Goal: Task Accomplishment & Management: Manage account settings

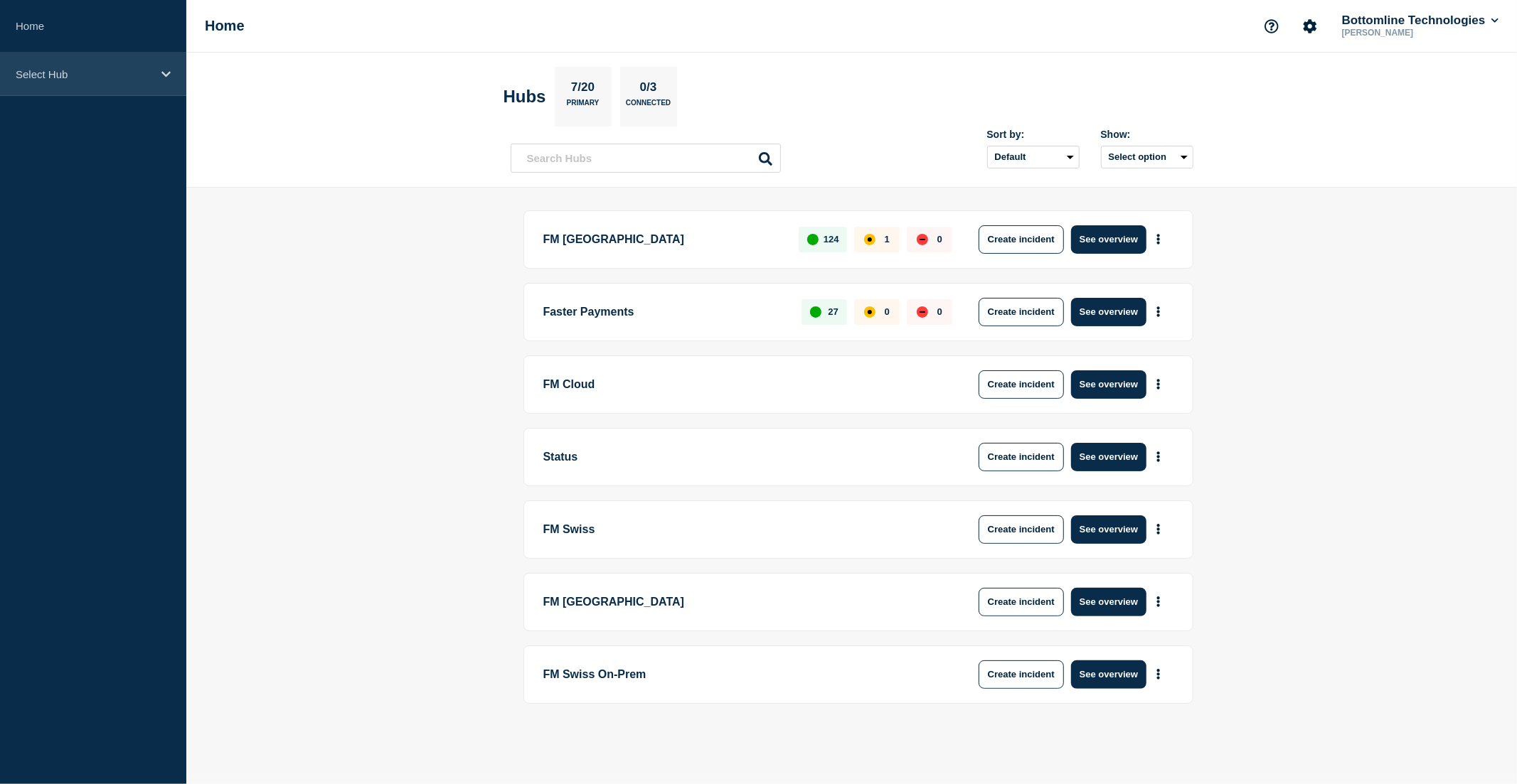
click at [52, 73] on p "Select Hub" at bounding box center [84, 74] width 136 height 12
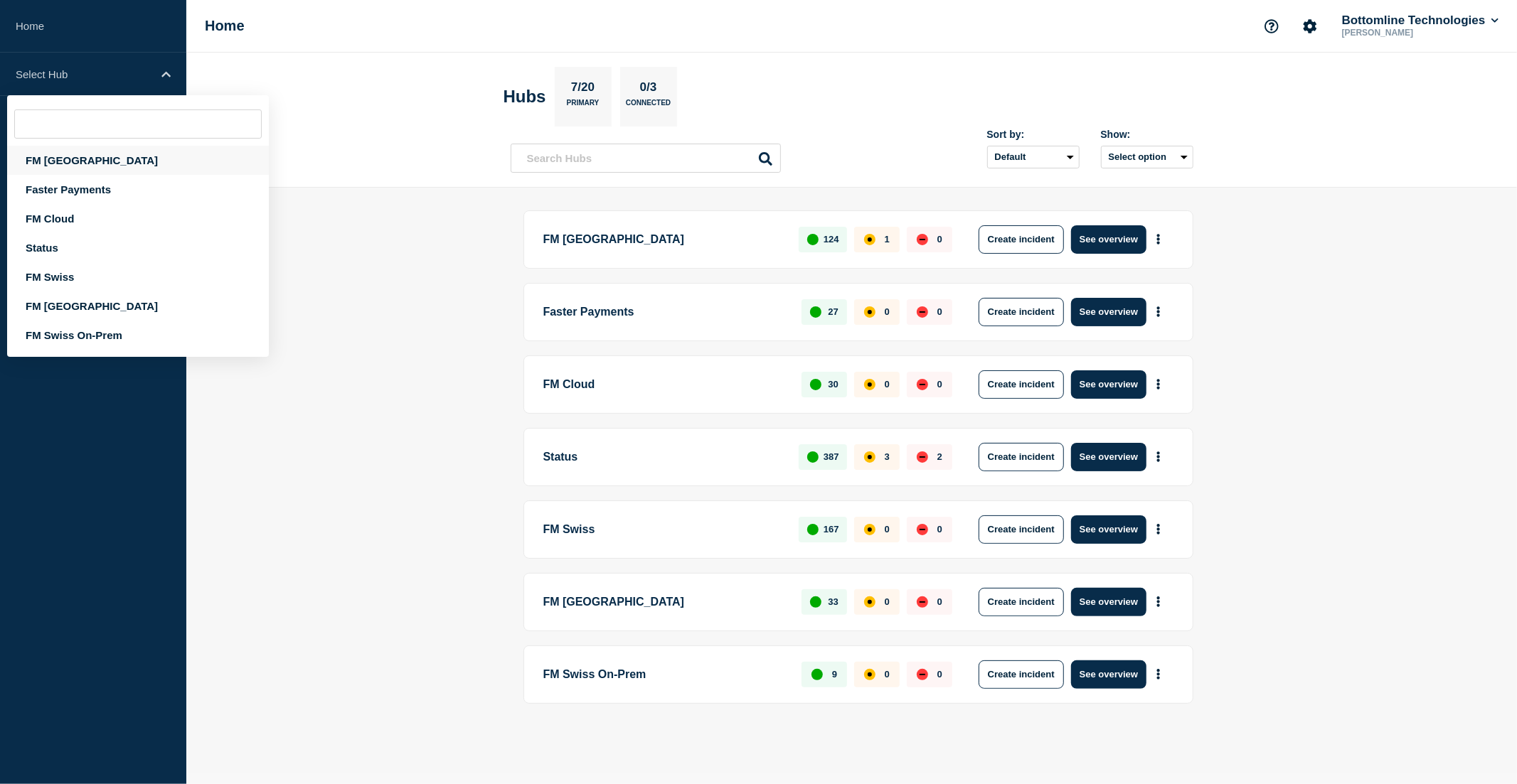
click at [52, 163] on div "FM London" at bounding box center [138, 160] width 262 height 29
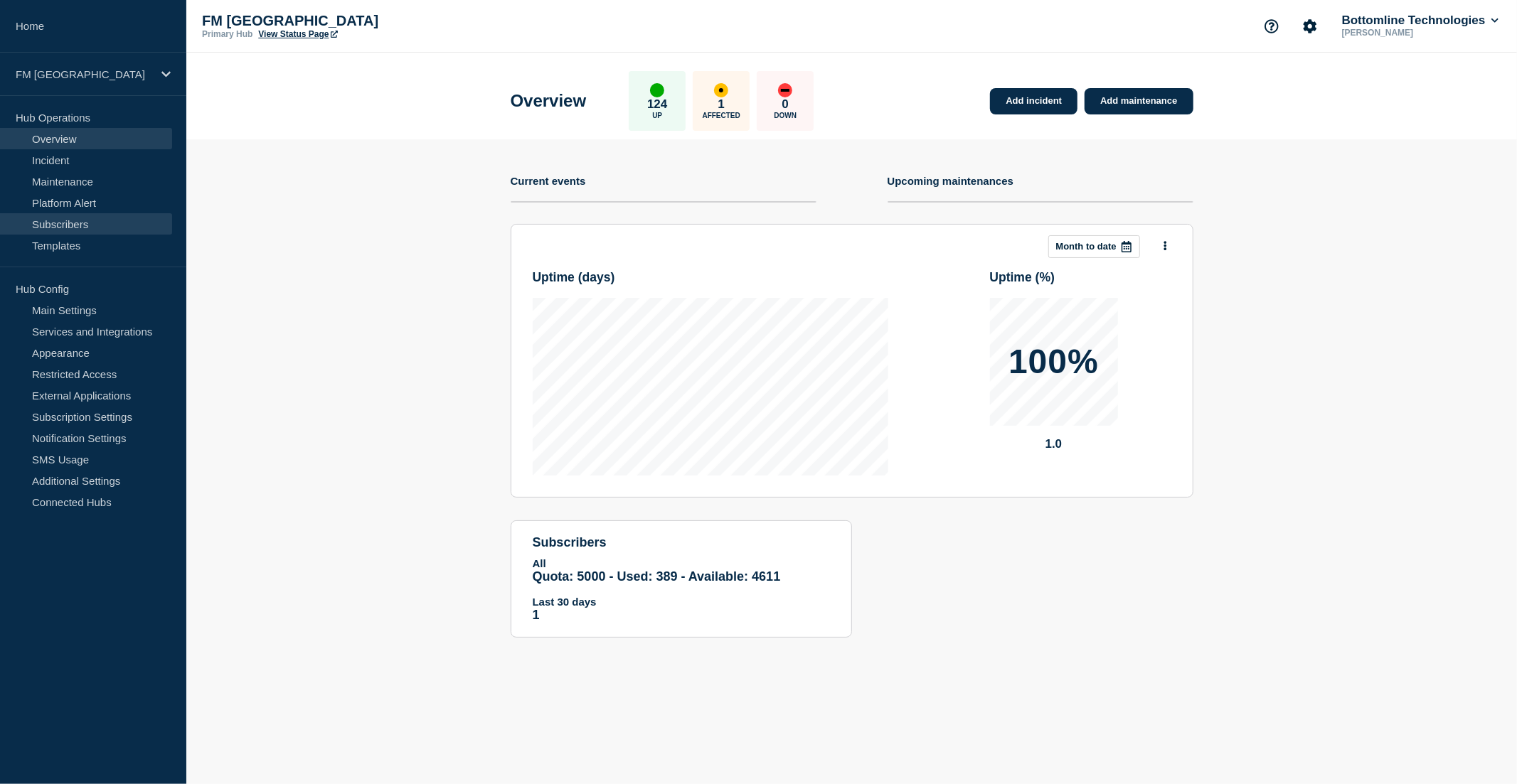
click at [60, 221] on link "Subscribers" at bounding box center [86, 224] width 172 height 21
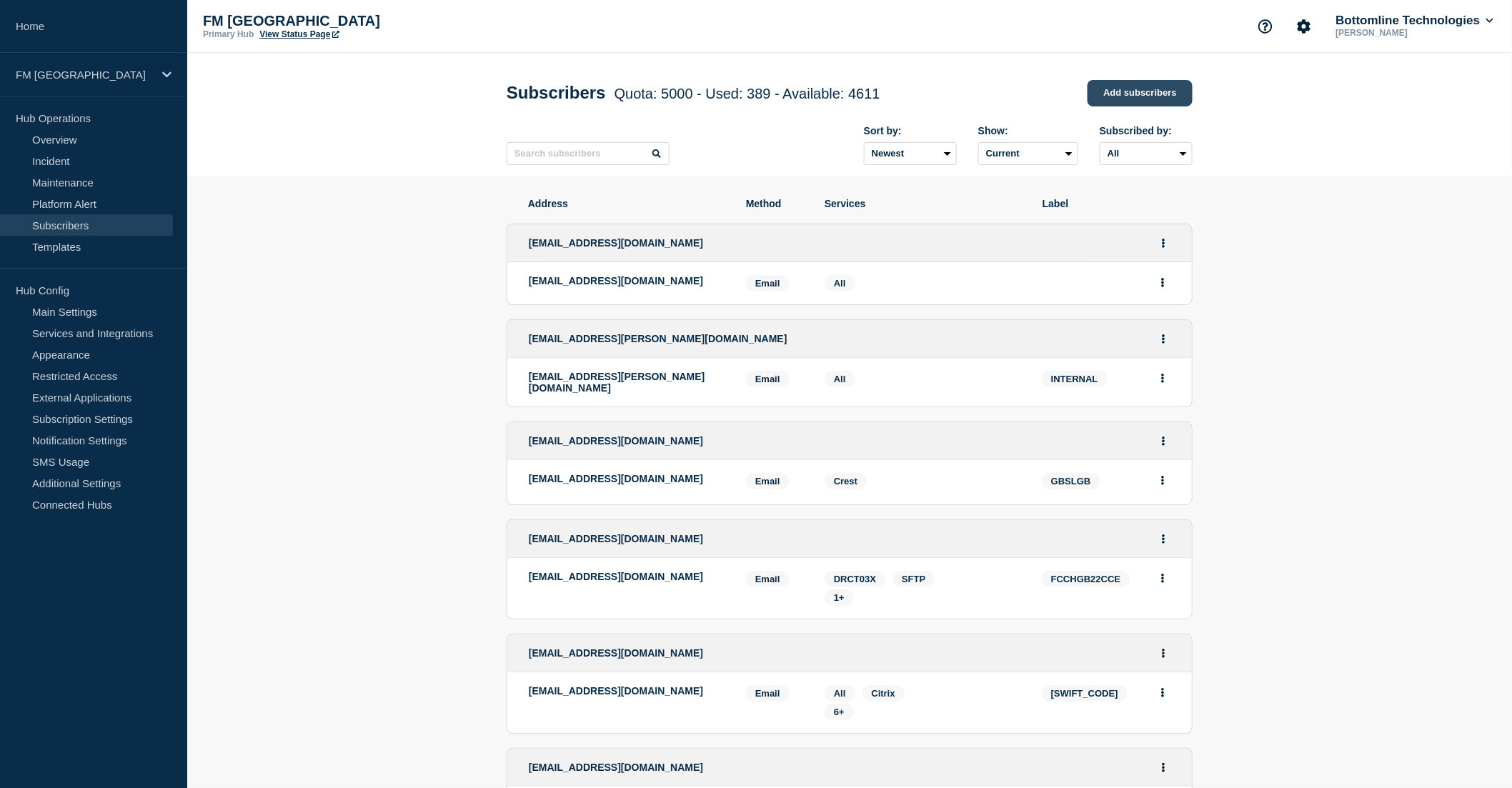
click at [1137, 100] on link "Add subscribers" at bounding box center [1140, 92] width 105 height 26
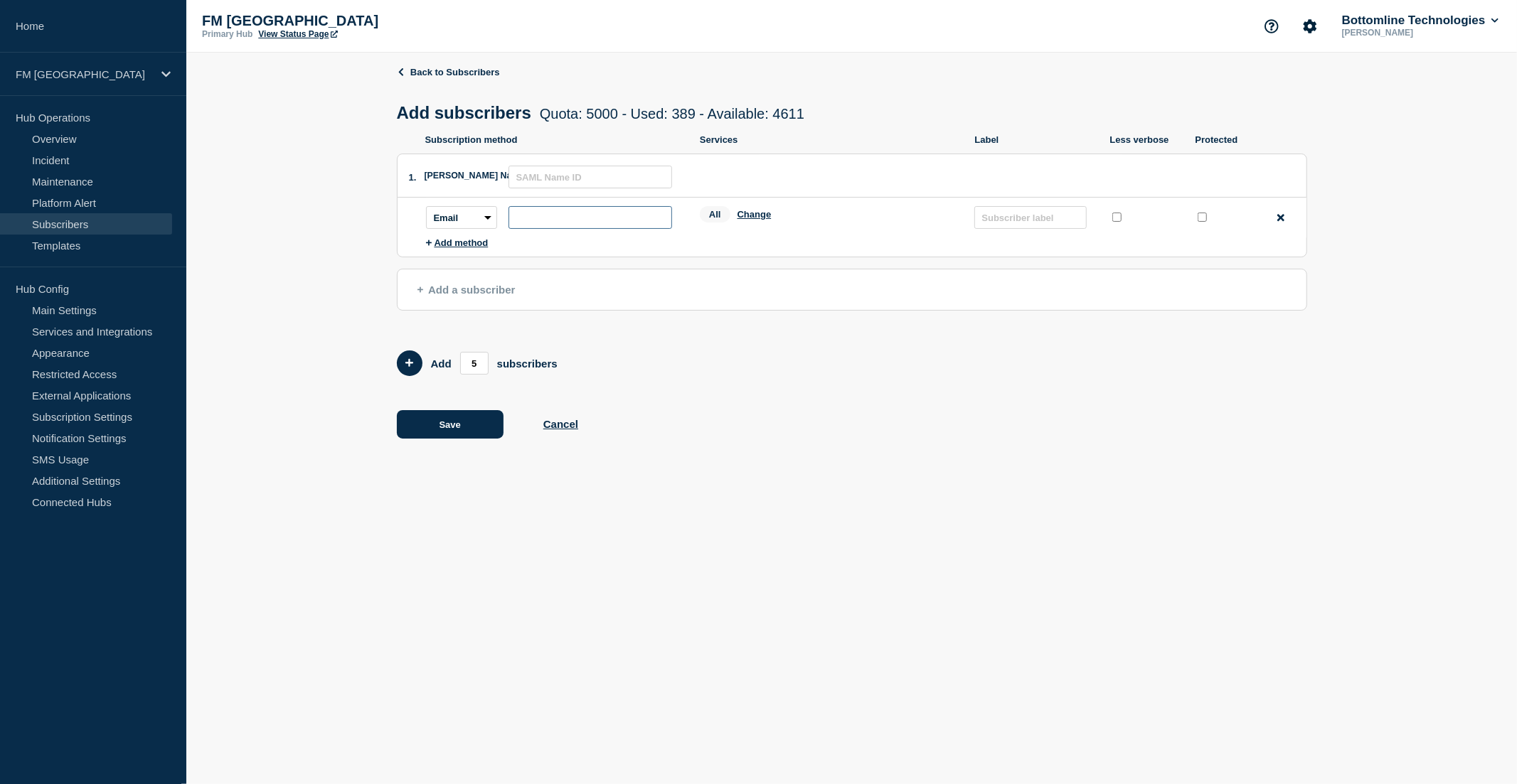
click at [538, 218] on input "subscription-address" at bounding box center [590, 217] width 163 height 23
paste input "Melody.Buck@bottomline.com"
type input "Melody.Buck@bottomline.com"
click at [756, 220] on button "Change" at bounding box center [754, 214] width 34 height 10
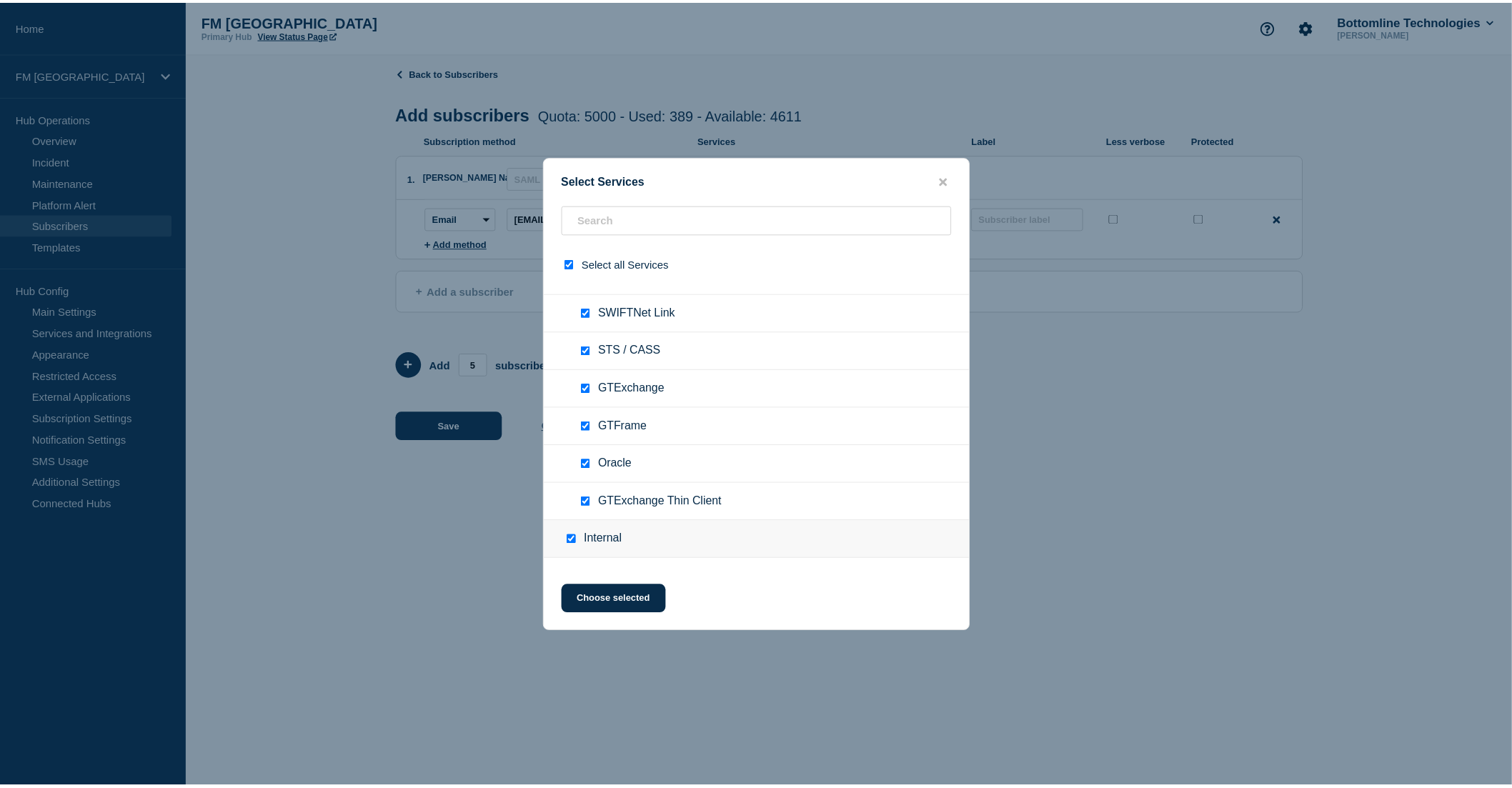
scroll to position [5294, 0]
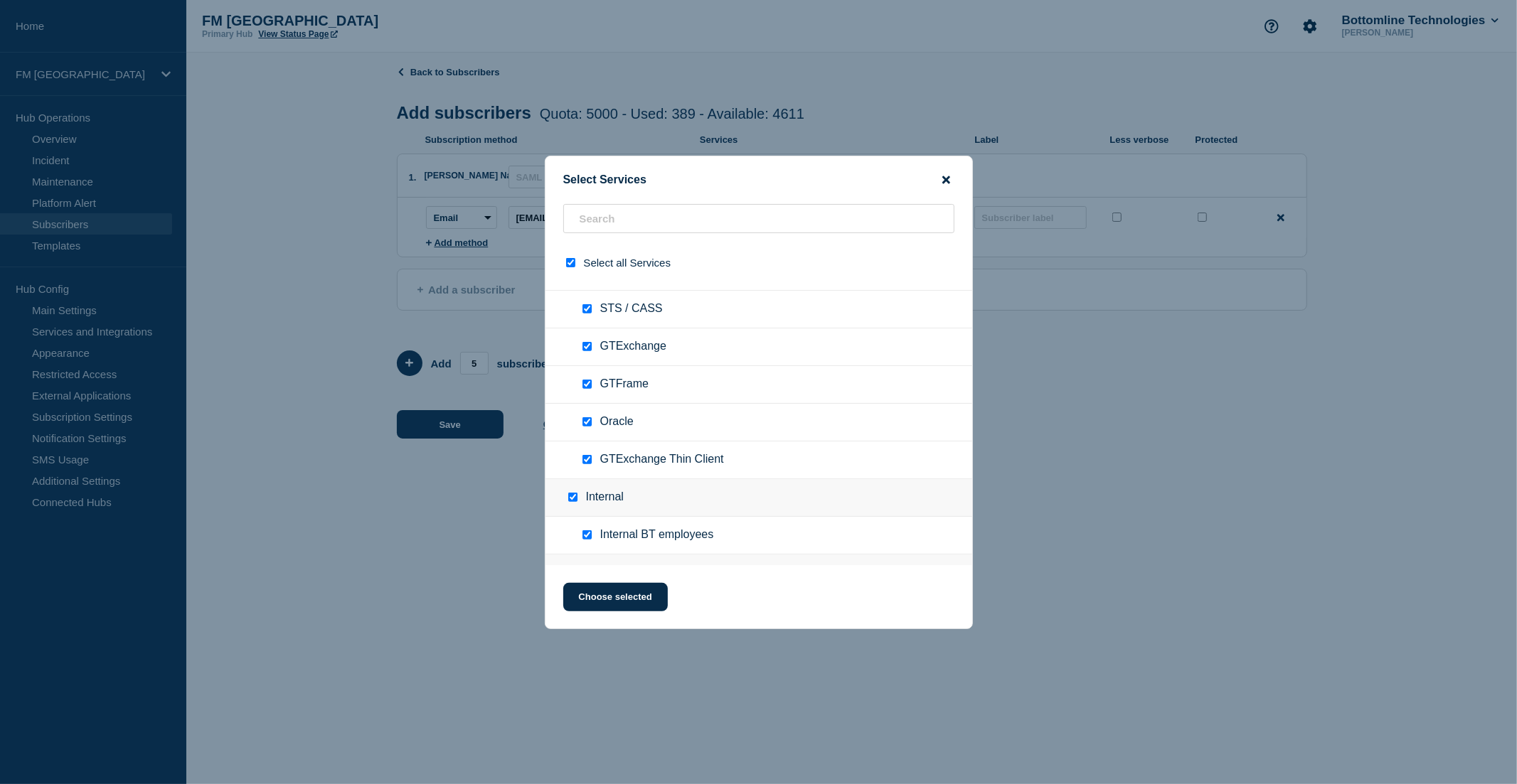
click at [944, 178] on icon "close button" at bounding box center [946, 180] width 8 height 8
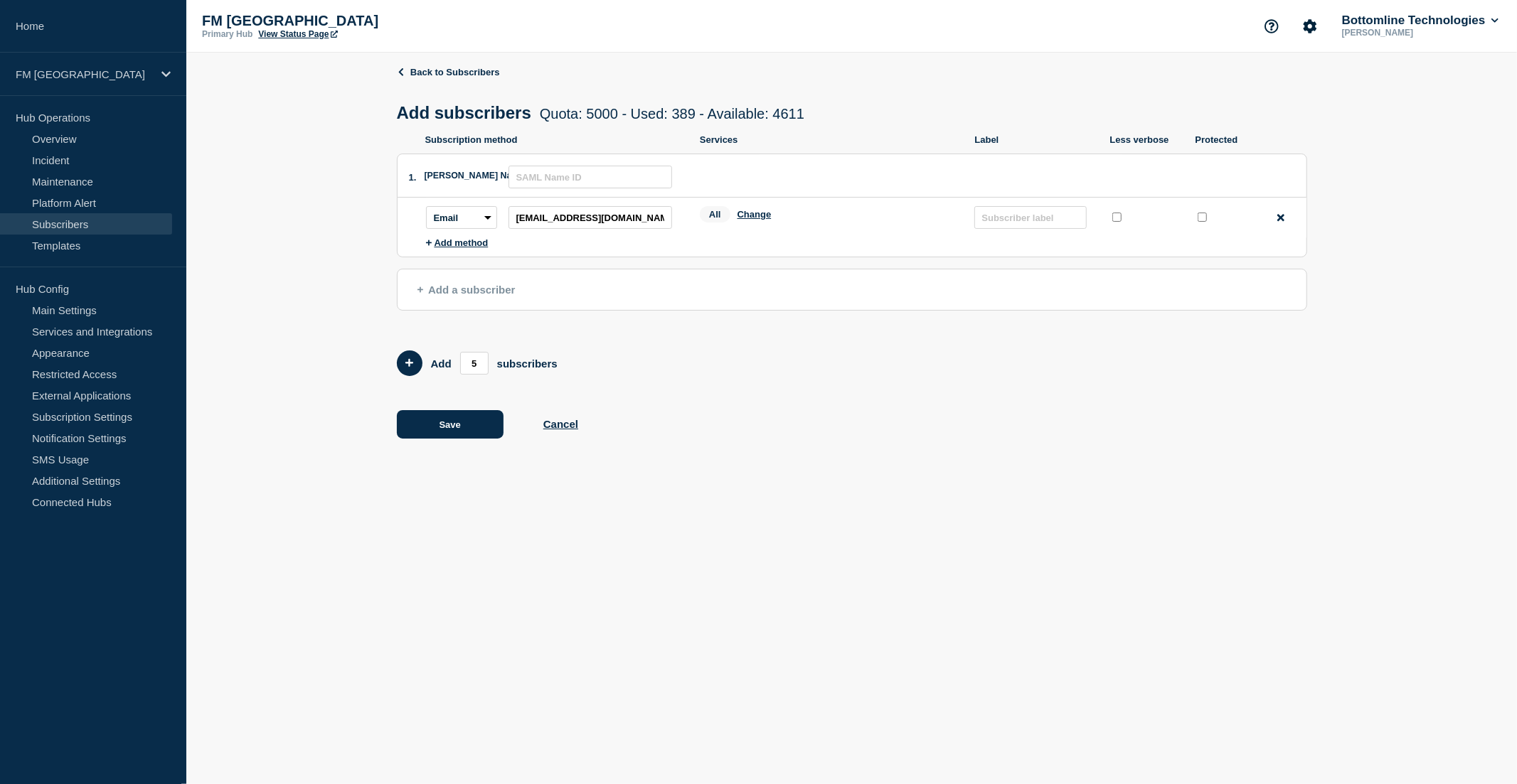
click at [1199, 222] on input "protected checkbox" at bounding box center [1202, 217] width 10 height 10
checkbox input "true"
click at [1002, 218] on input "text" at bounding box center [1031, 217] width 113 height 23
type input "INTERNAL"
click at [465, 423] on button "Save" at bounding box center [450, 425] width 107 height 29
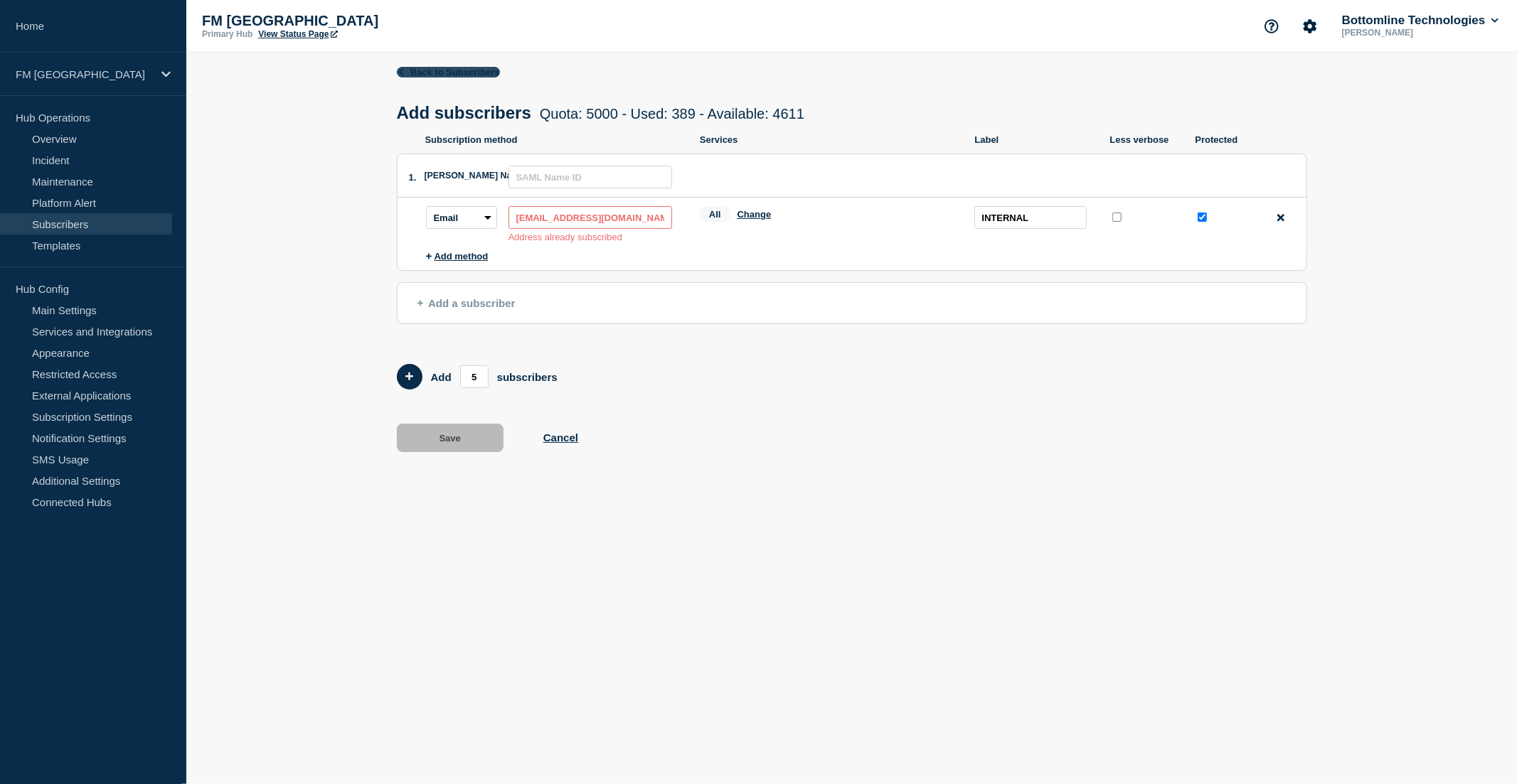
click at [399, 74] on icon at bounding box center [401, 71] width 10 height 8
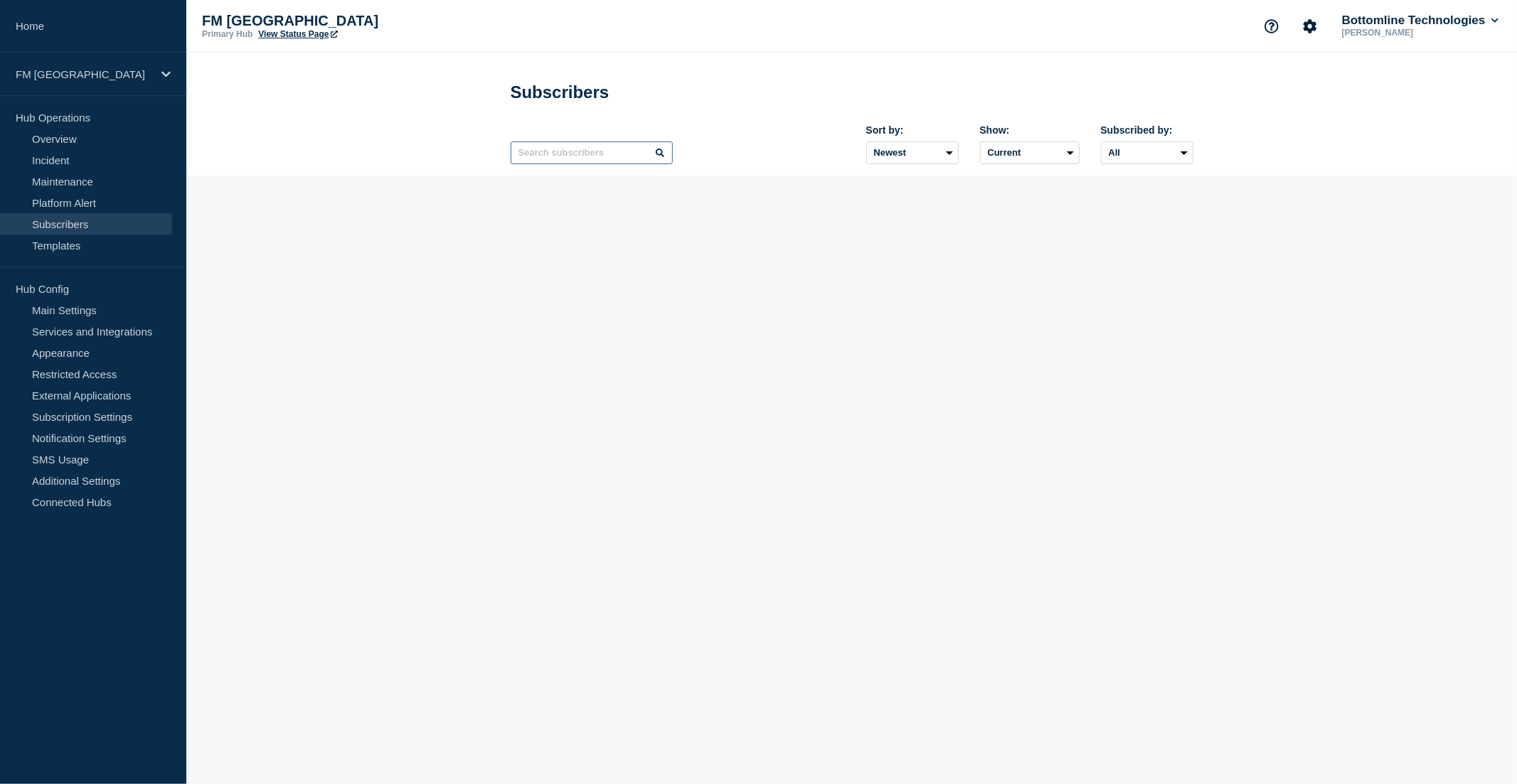
click at [559, 158] on input "text" at bounding box center [592, 152] width 163 height 23
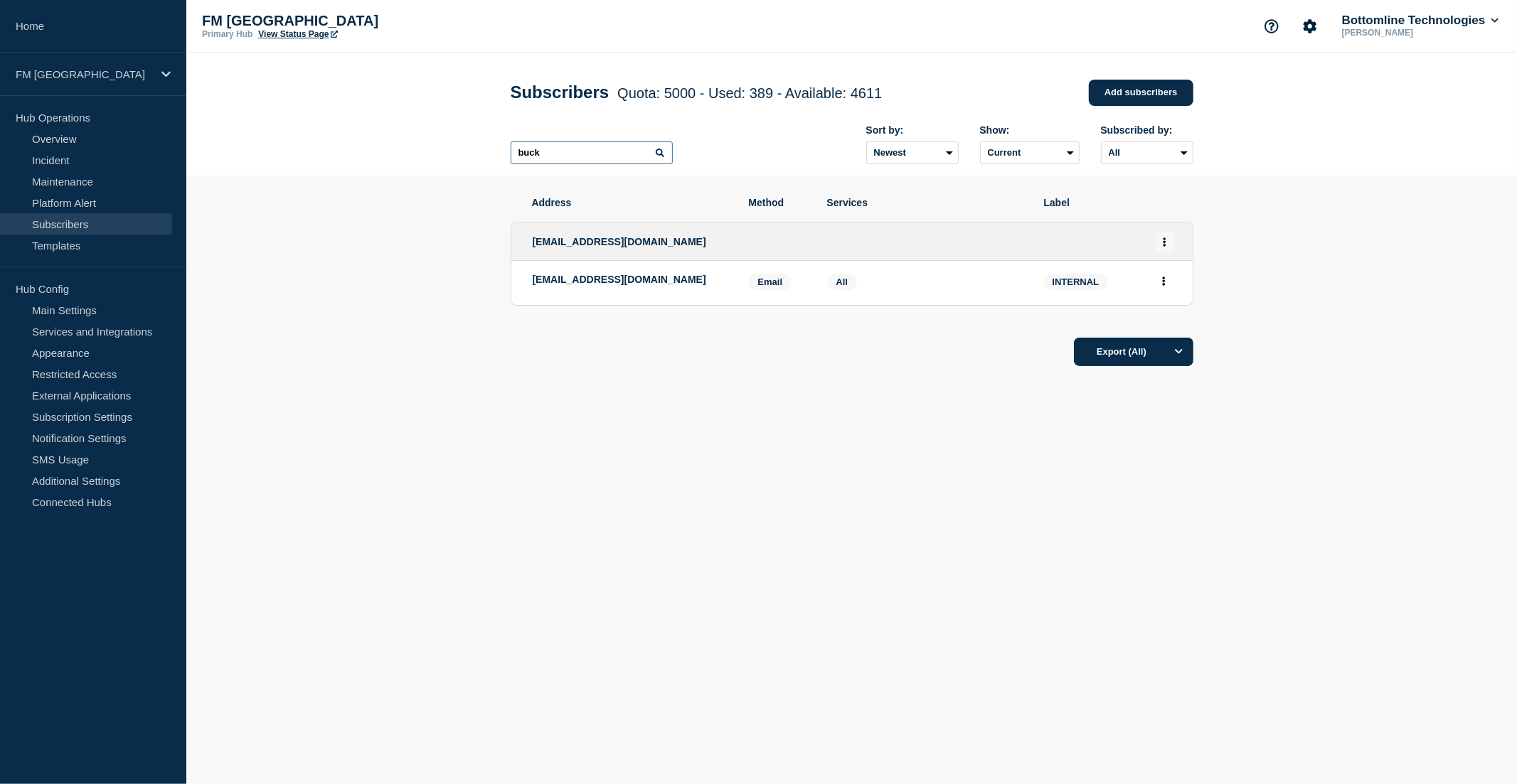
type input "buck"
click at [1167, 242] on button "Actions" at bounding box center [1165, 243] width 17 height 22
click at [1165, 282] on link "Edit" at bounding box center [1159, 281] width 16 height 10
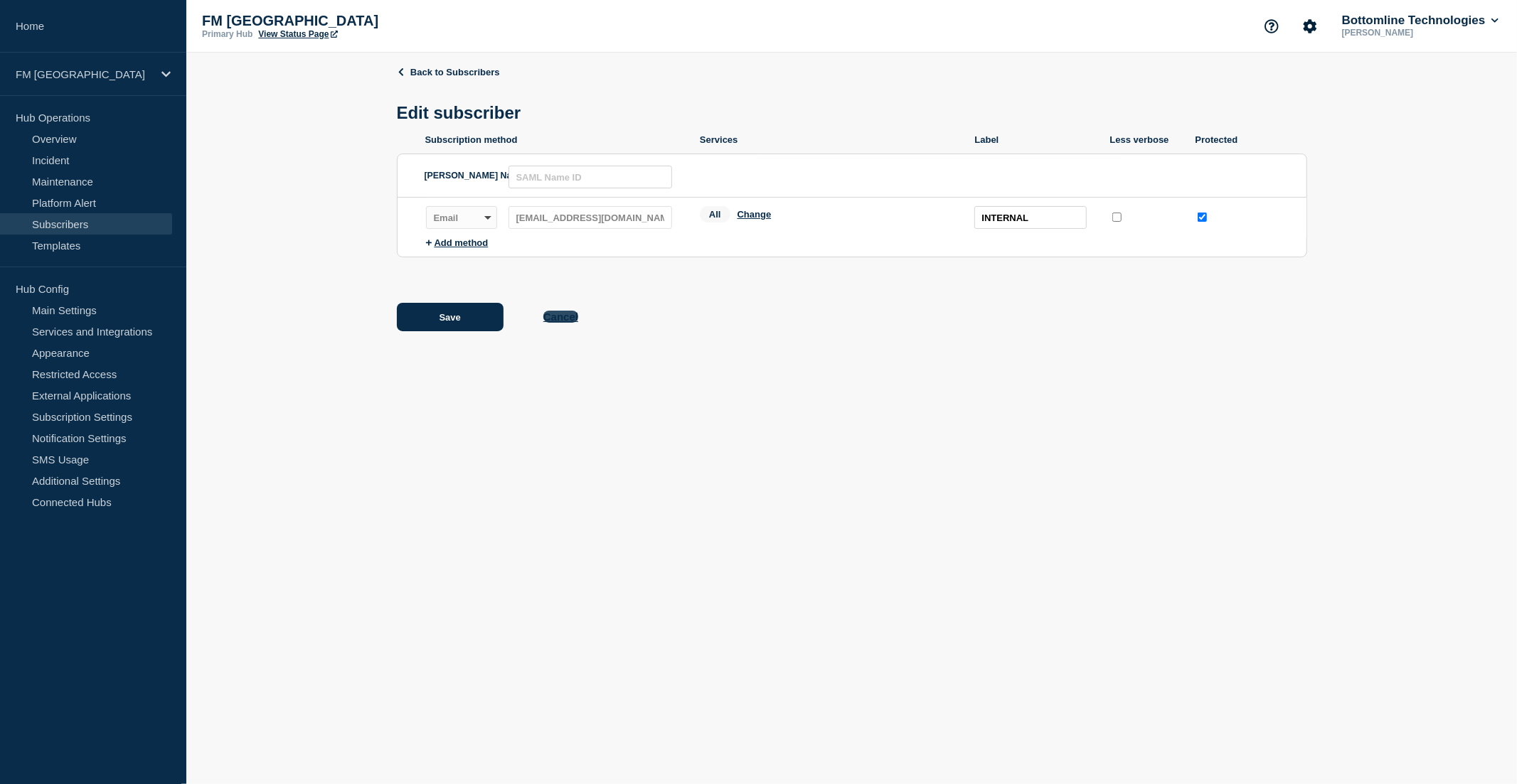
click at [571, 317] on button "Cancel" at bounding box center [561, 316] width 35 height 12
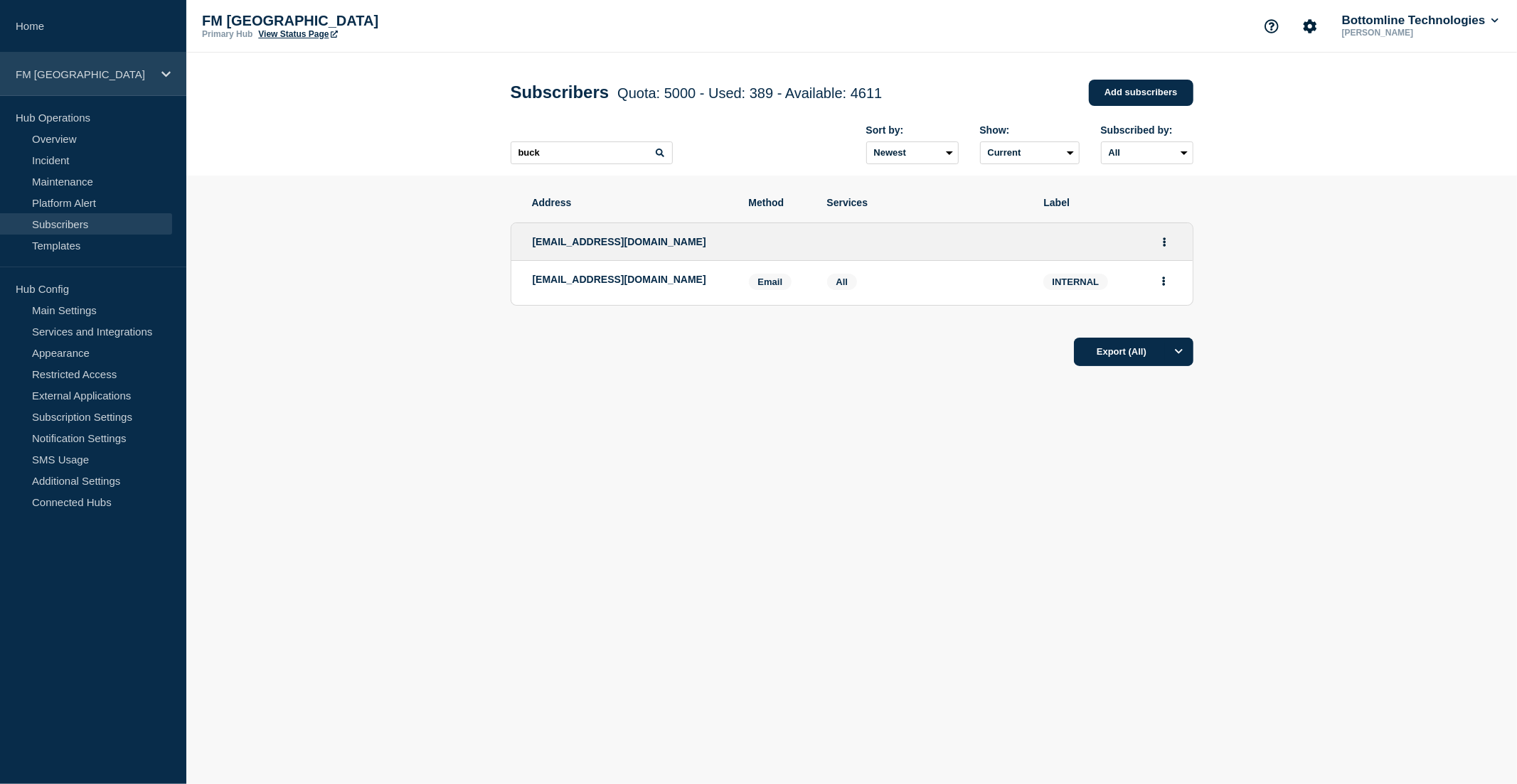
click at [111, 75] on p "FM London" at bounding box center [84, 74] width 136 height 12
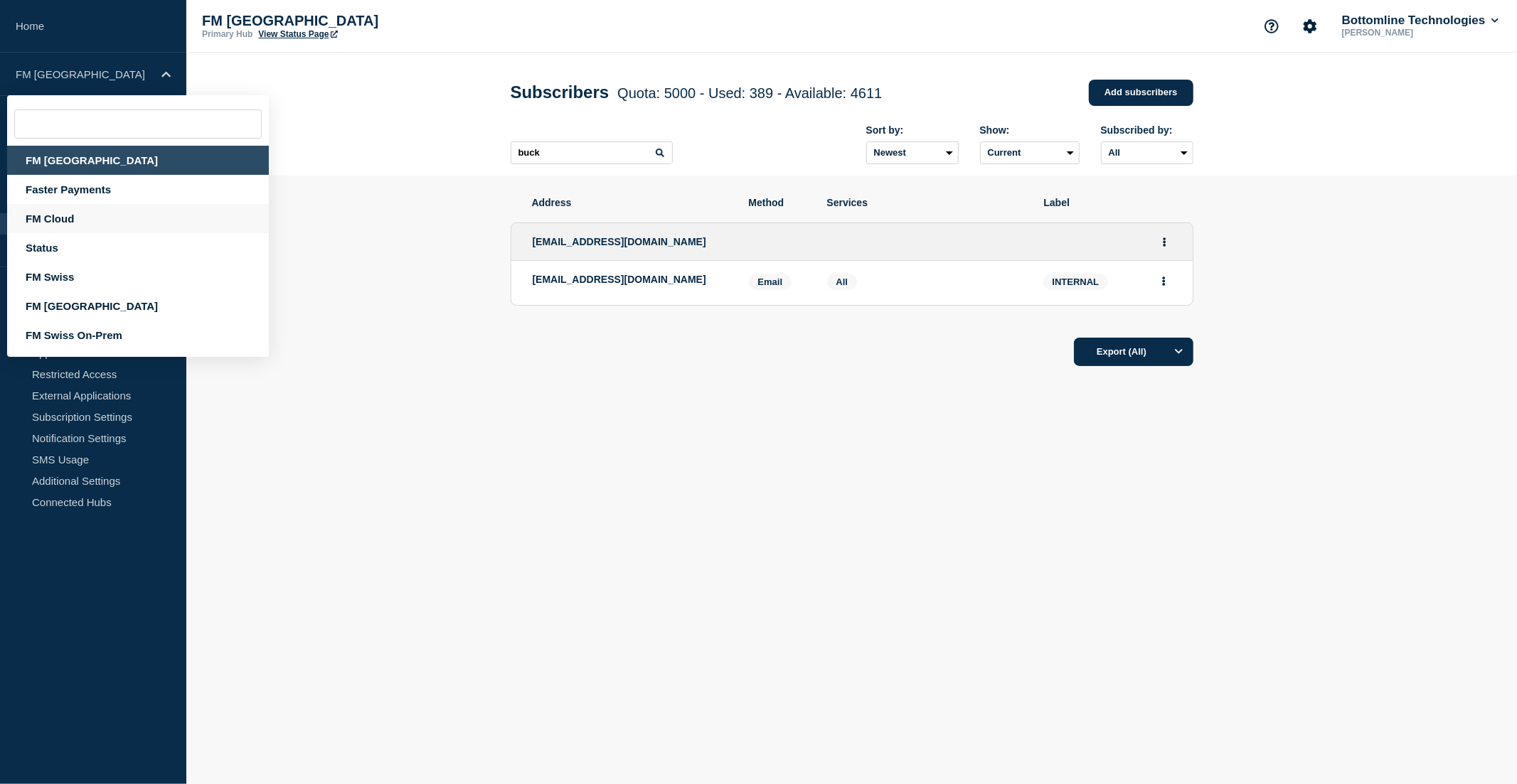
click at [90, 214] on div "FM Cloud" at bounding box center [138, 218] width 262 height 29
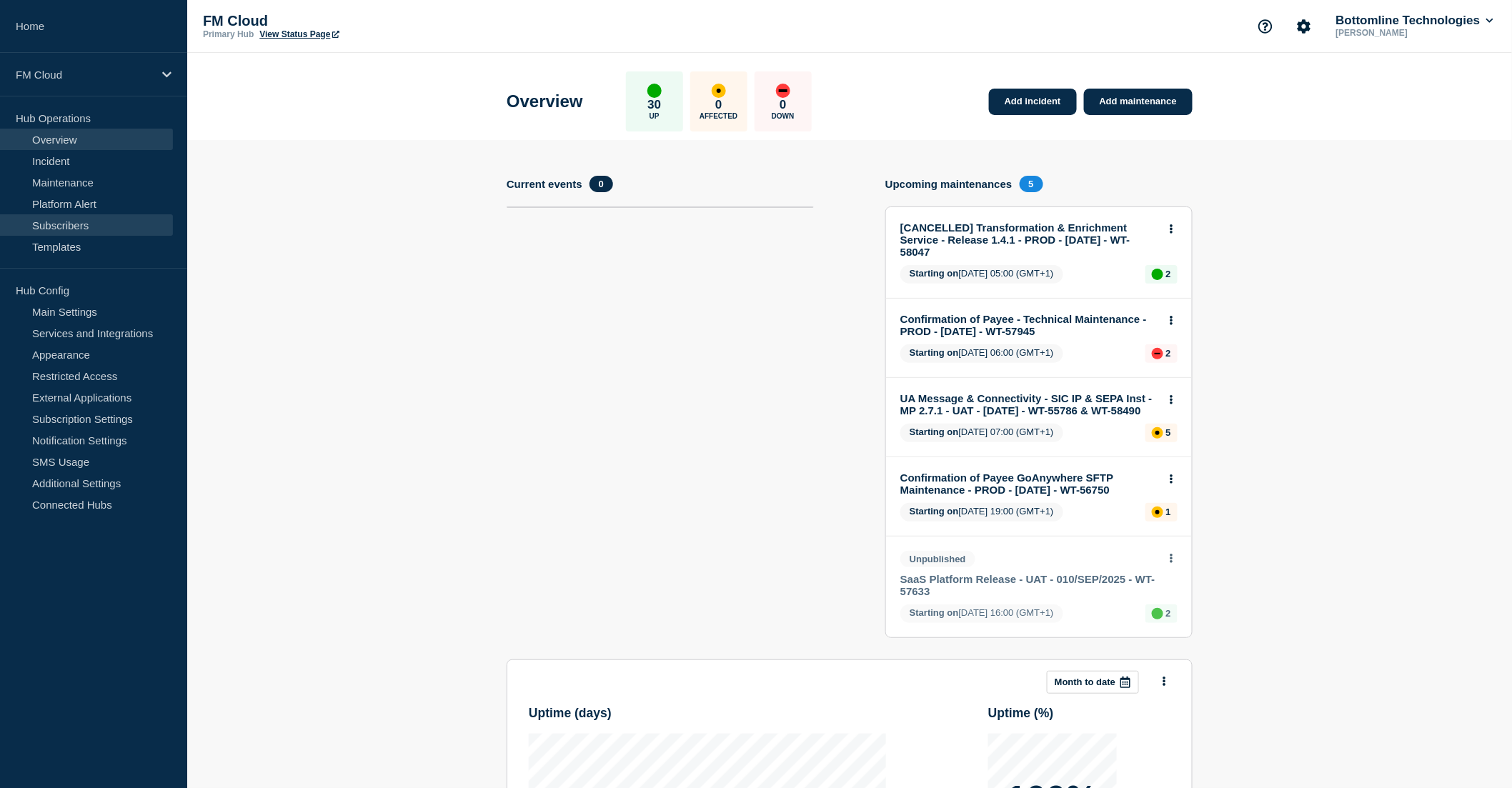
drag, startPoint x: 80, startPoint y: 227, endPoint x: 120, endPoint y: 227, distance: 40.0
click at [80, 227] on link "Subscribers" at bounding box center [86, 225] width 173 height 22
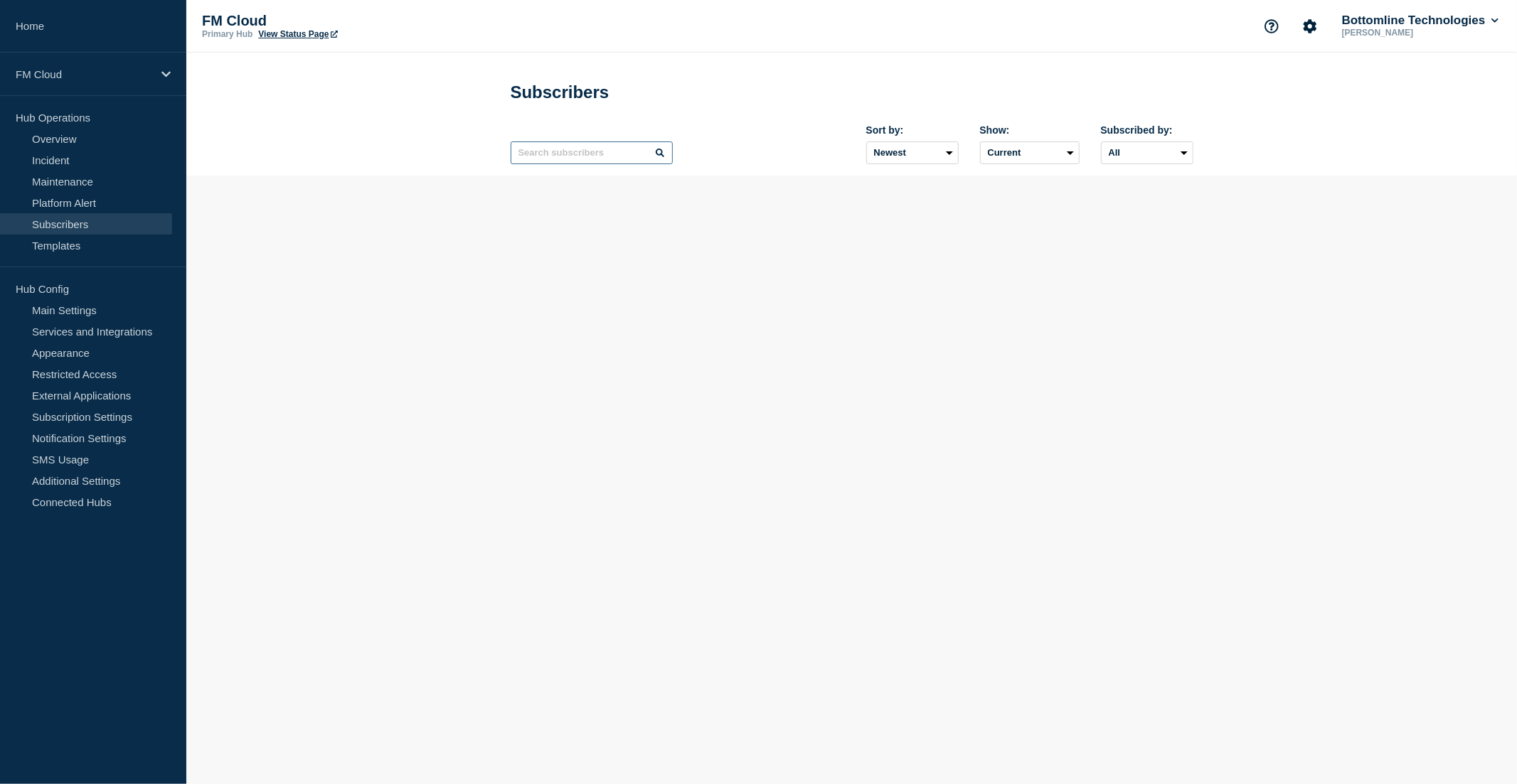
click at [568, 157] on input "text" at bounding box center [592, 152] width 163 height 23
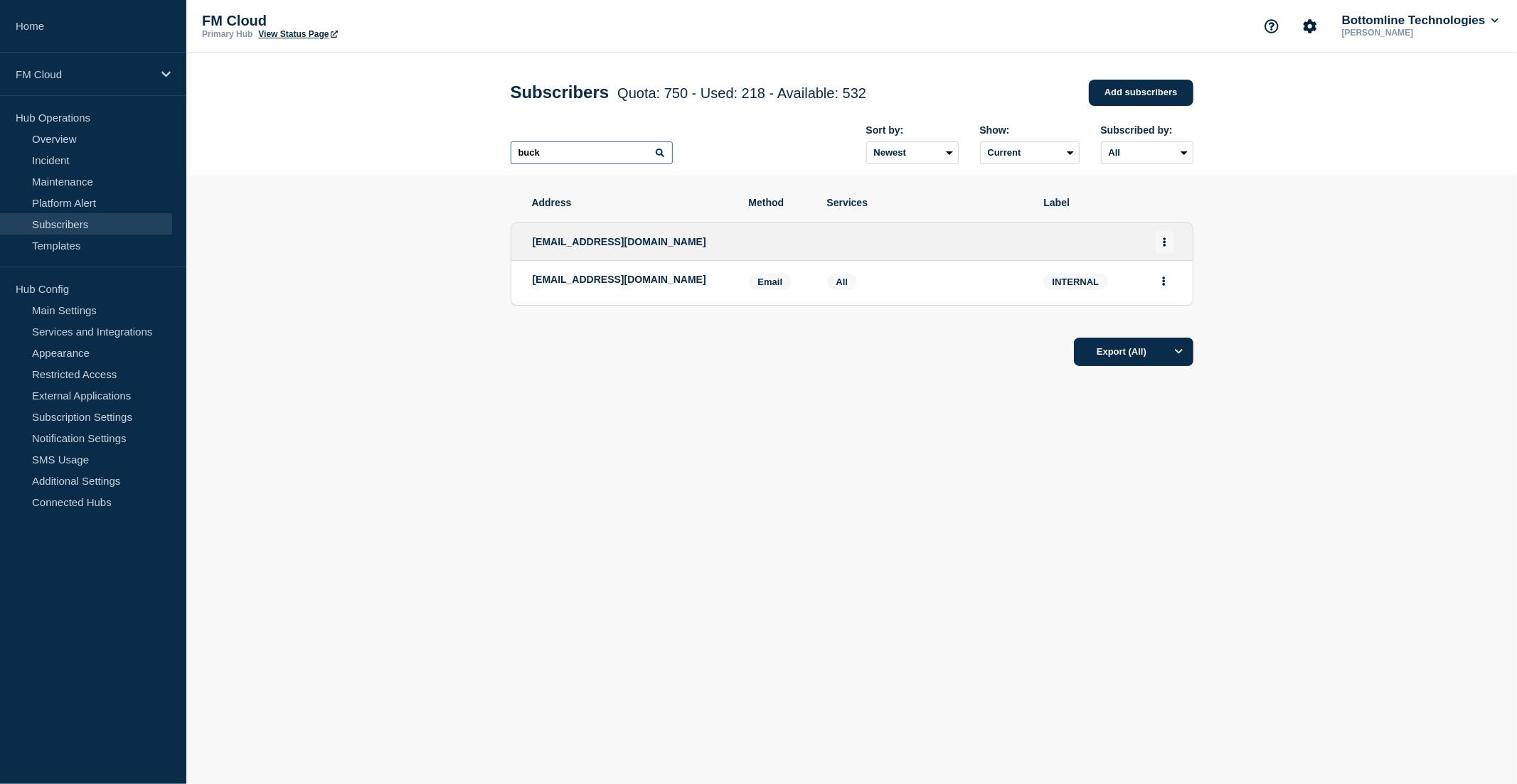
type input "buck"
click at [1166, 240] on button "Actions" at bounding box center [1165, 243] width 17 height 22
click at [1160, 280] on link "Edit" at bounding box center [1159, 281] width 16 height 10
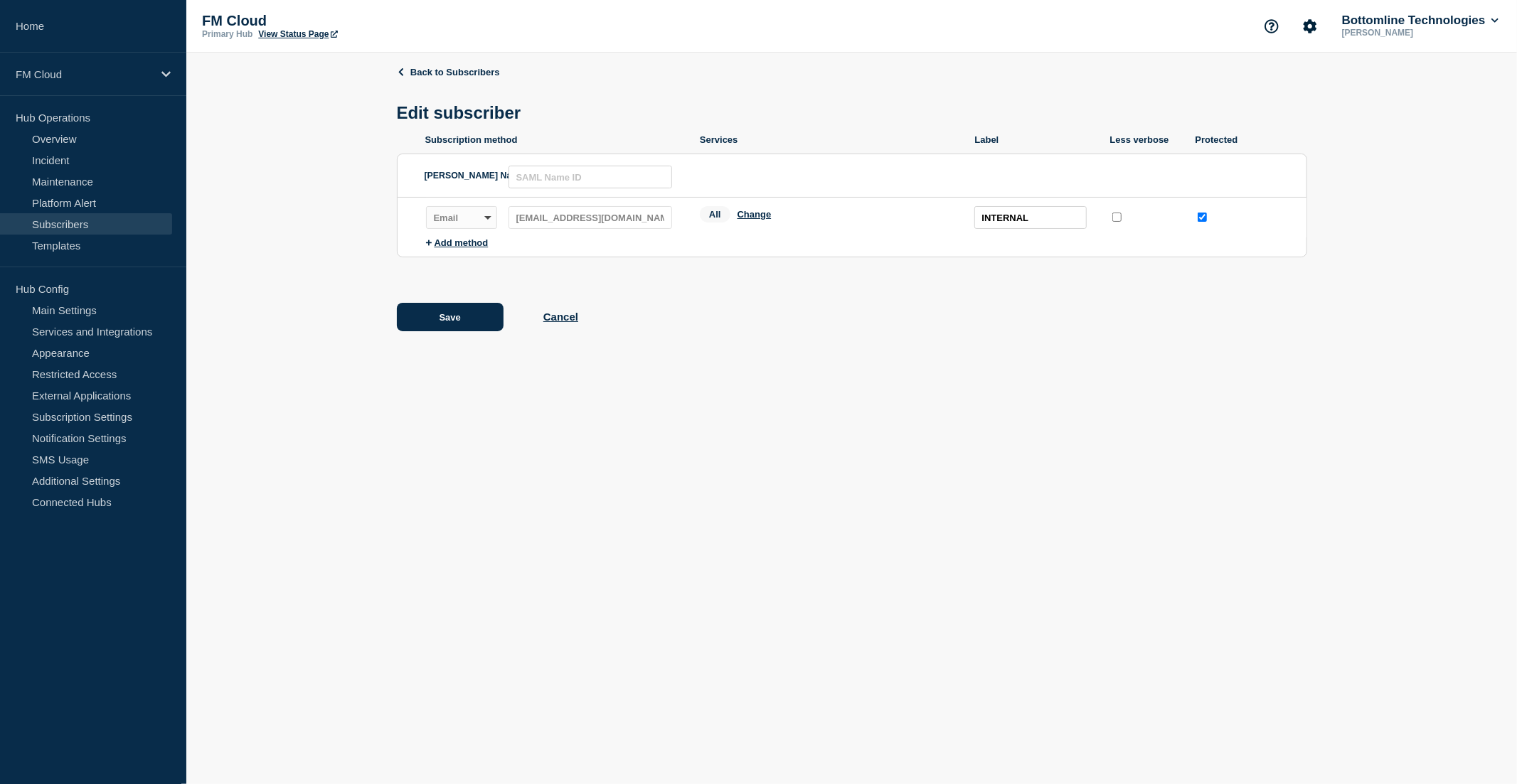
click at [581, 321] on div "Save Cancel" at bounding box center [852, 317] width 910 height 29
click at [568, 321] on button "Cancel" at bounding box center [561, 316] width 35 height 12
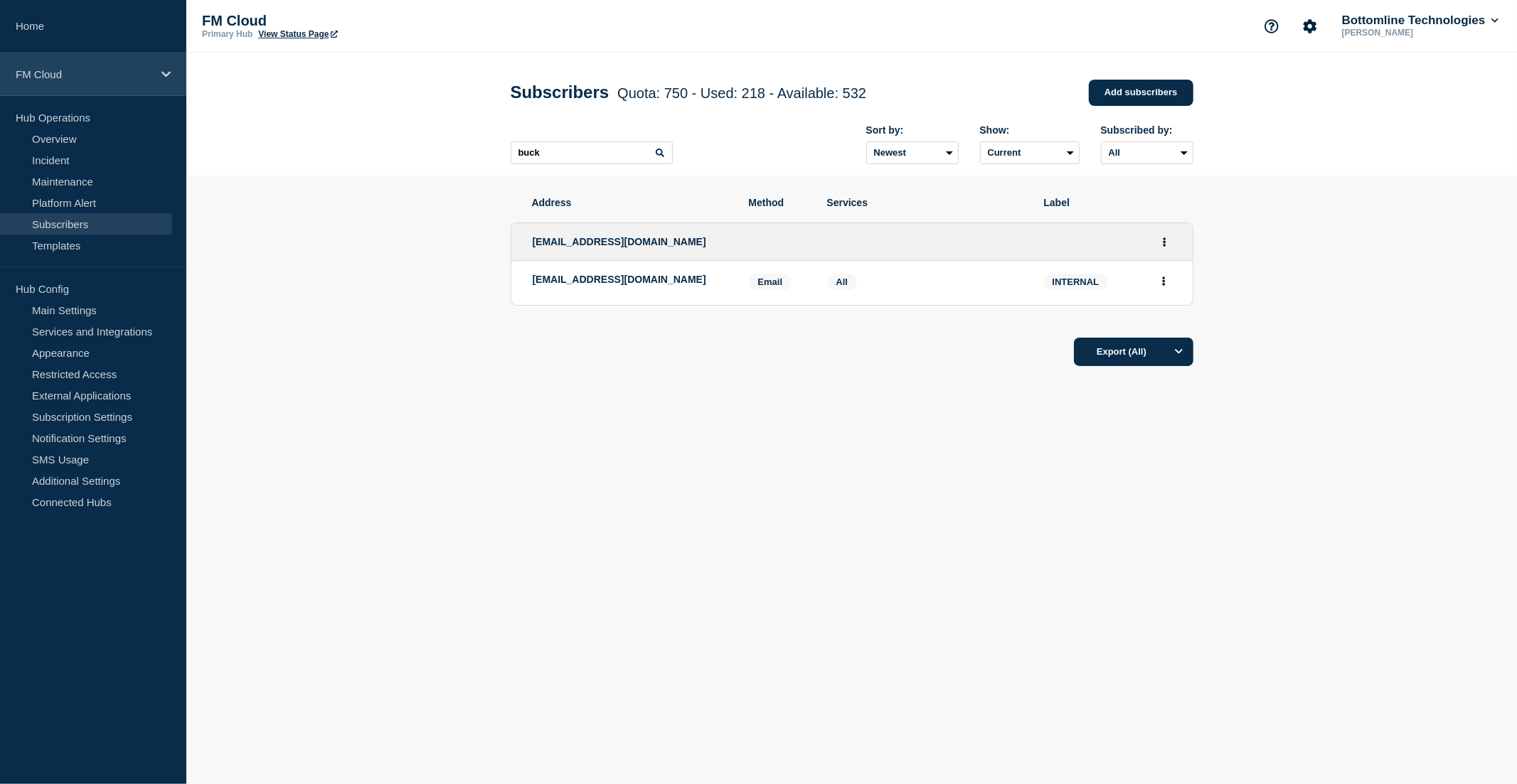
click at [53, 83] on div "FM Cloud" at bounding box center [93, 74] width 186 height 44
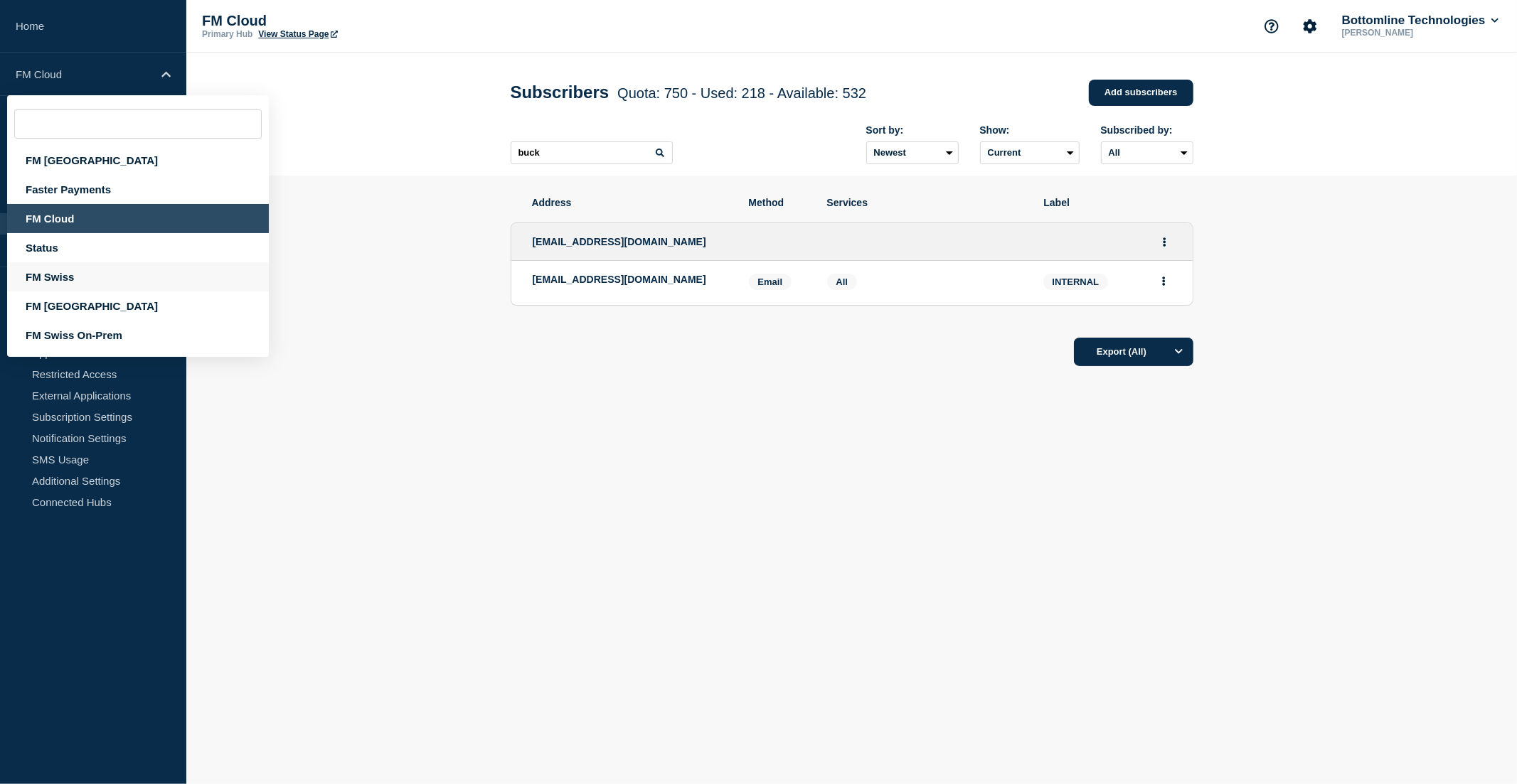
click at [76, 276] on div "FM Swiss" at bounding box center [138, 277] width 262 height 29
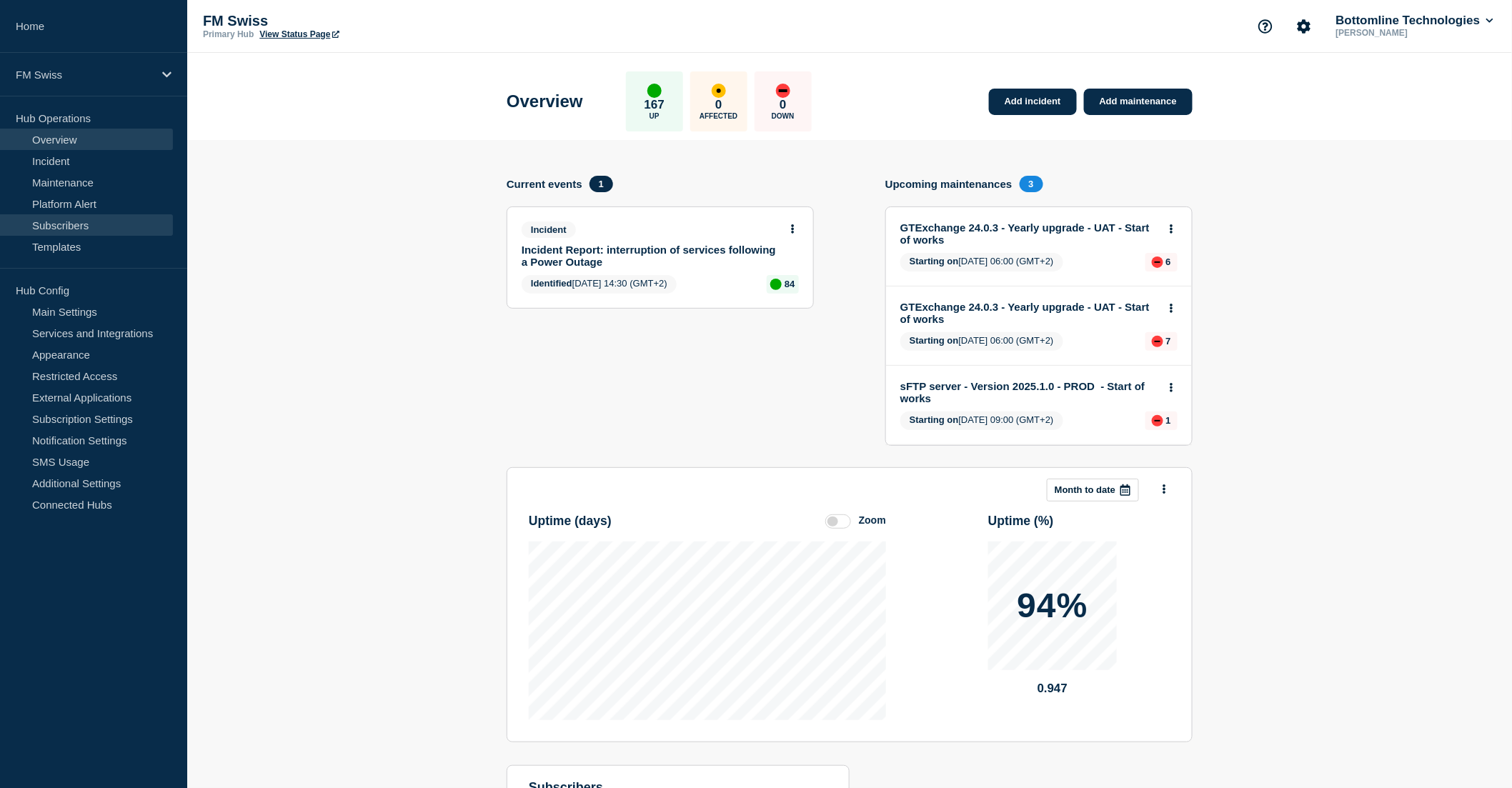
click at [72, 219] on link "Subscribers" at bounding box center [86, 225] width 173 height 22
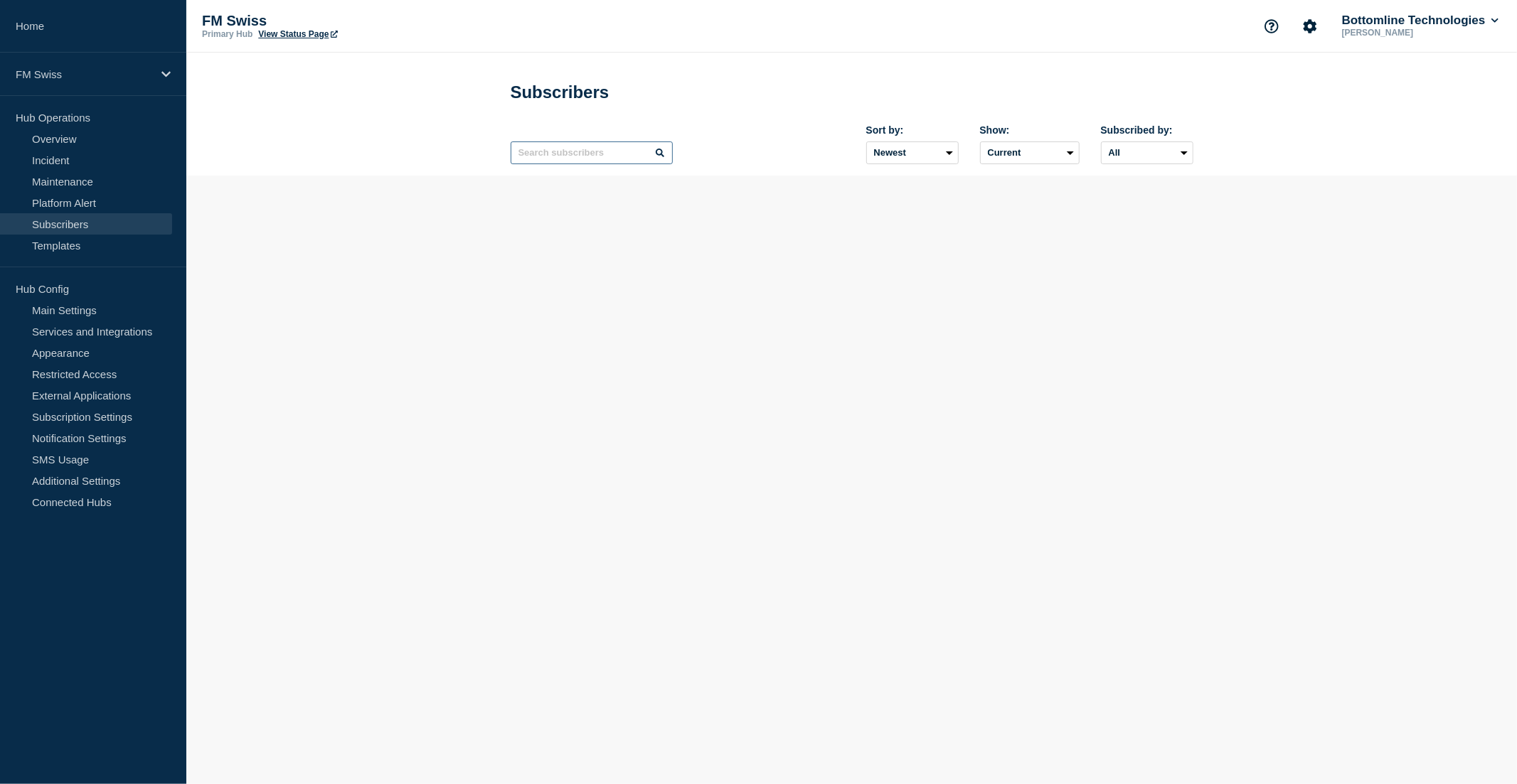
click at [562, 156] on input "text" at bounding box center [592, 152] width 163 height 23
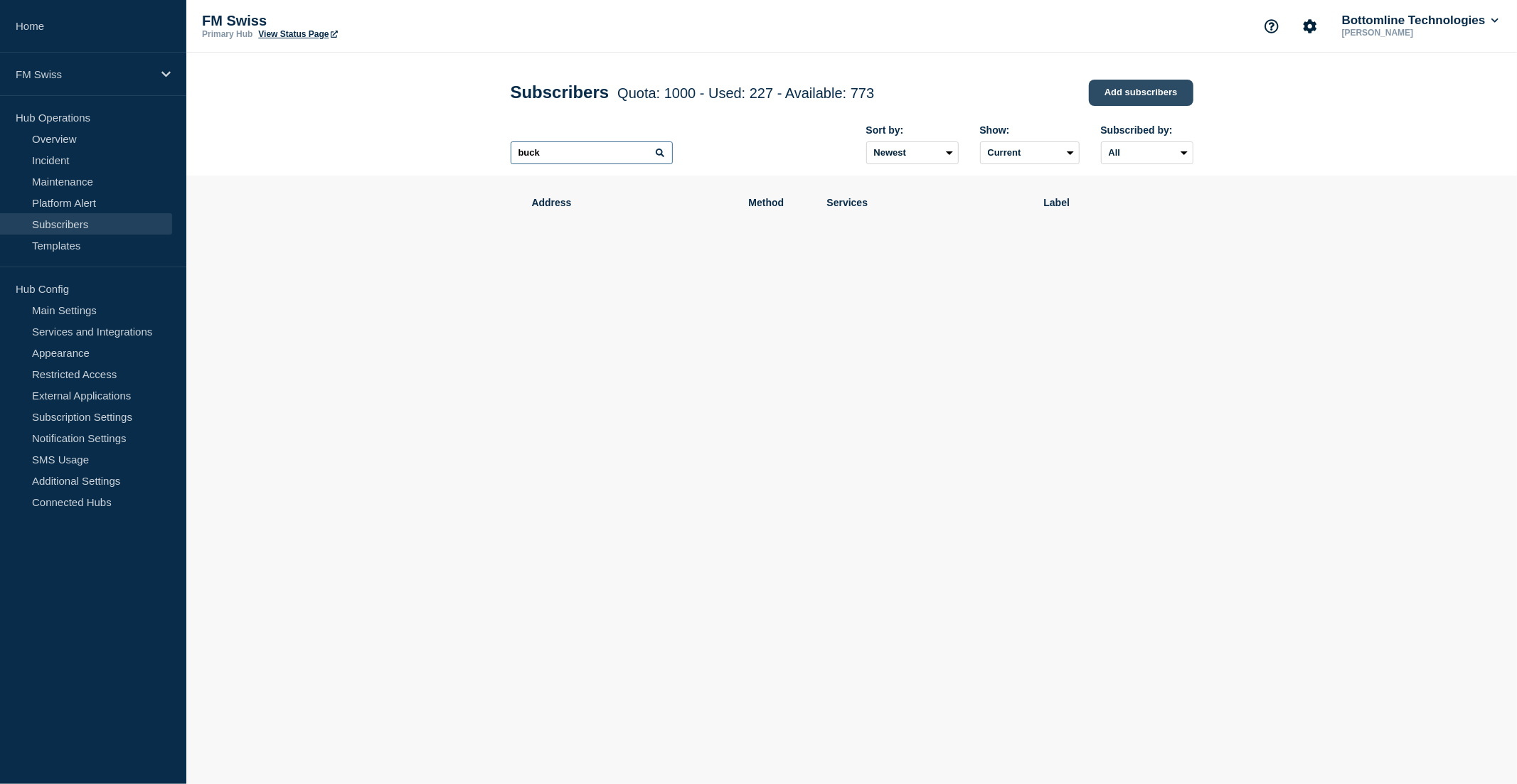
type input "buck"
click at [1152, 96] on link "Add subscribers" at bounding box center [1141, 92] width 105 height 26
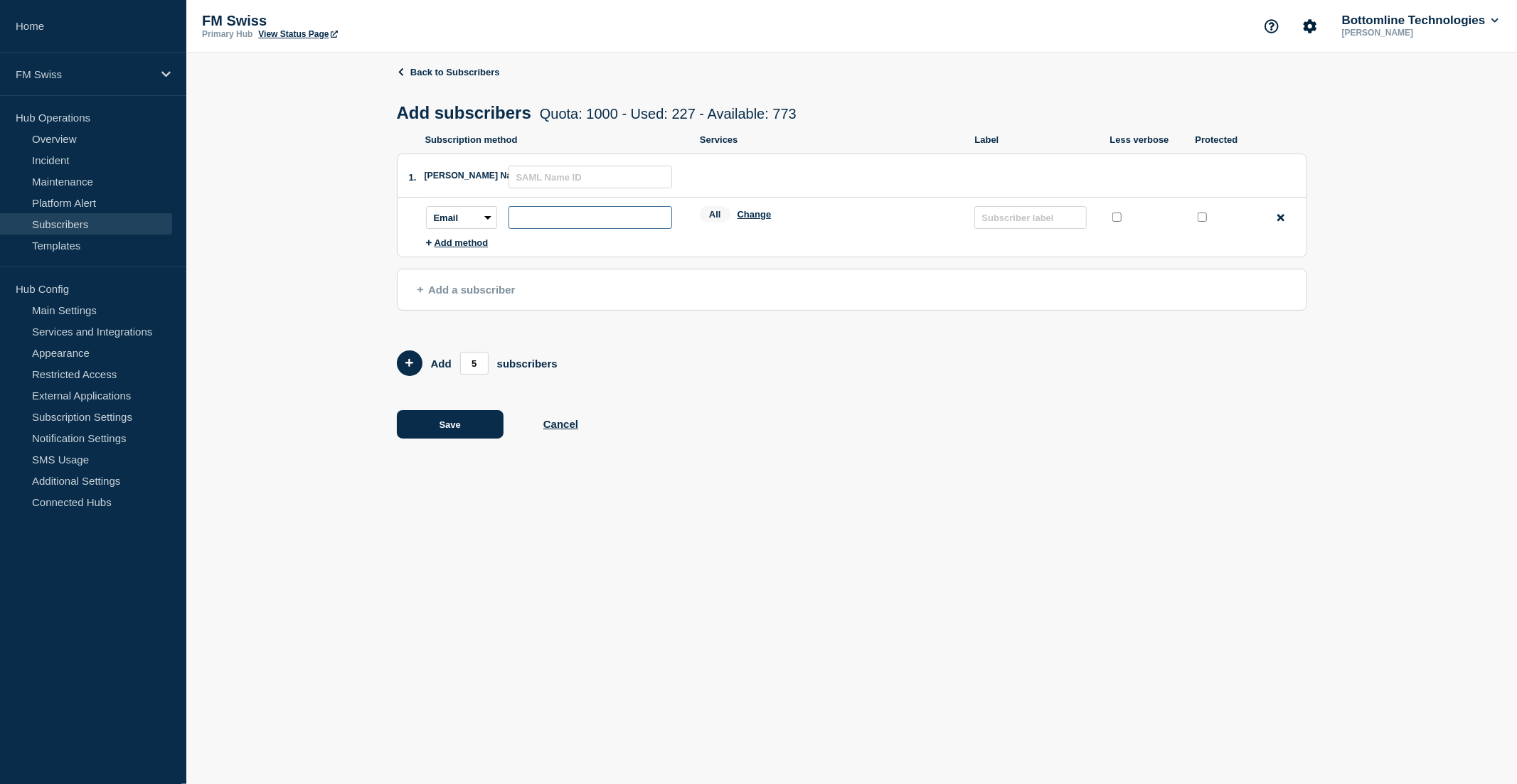
click at [584, 214] on input "subscription-address" at bounding box center [590, 217] width 163 height 23
paste input "Melody.Buck@bottomline.com"
type input "Melody.Buck@bottomline.com"
click at [756, 211] on div "All Change" at bounding box center [830, 217] width 260 height 22
click at [1200, 216] on input "protected checkbox" at bounding box center [1202, 217] width 10 height 10
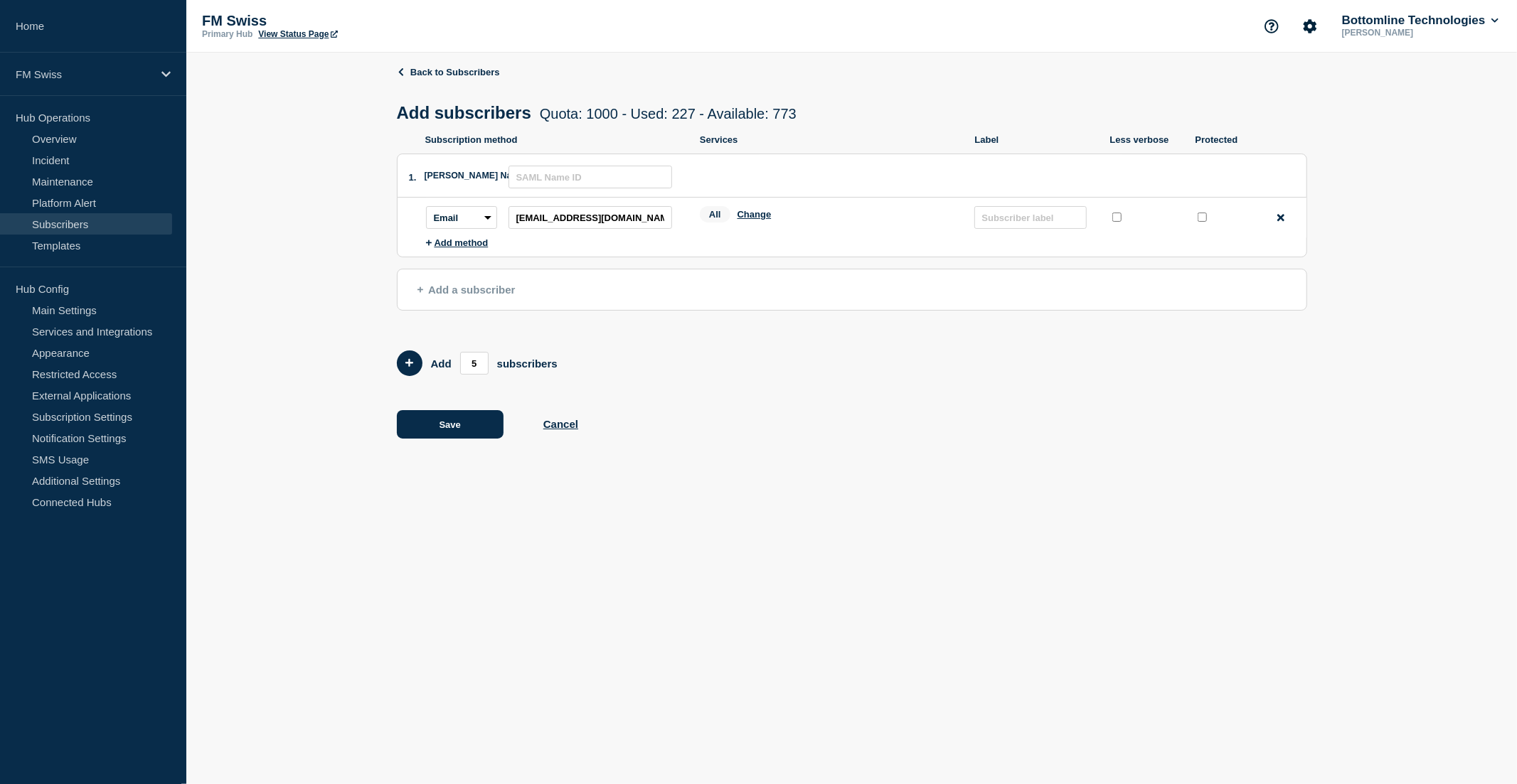
checkbox input "true"
click at [1040, 217] on input "text" at bounding box center [1031, 217] width 113 height 23
type input "INTERNAL"
click at [442, 429] on button "Save" at bounding box center [450, 425] width 107 height 29
